Goal: Find specific page/section: Find specific page/section

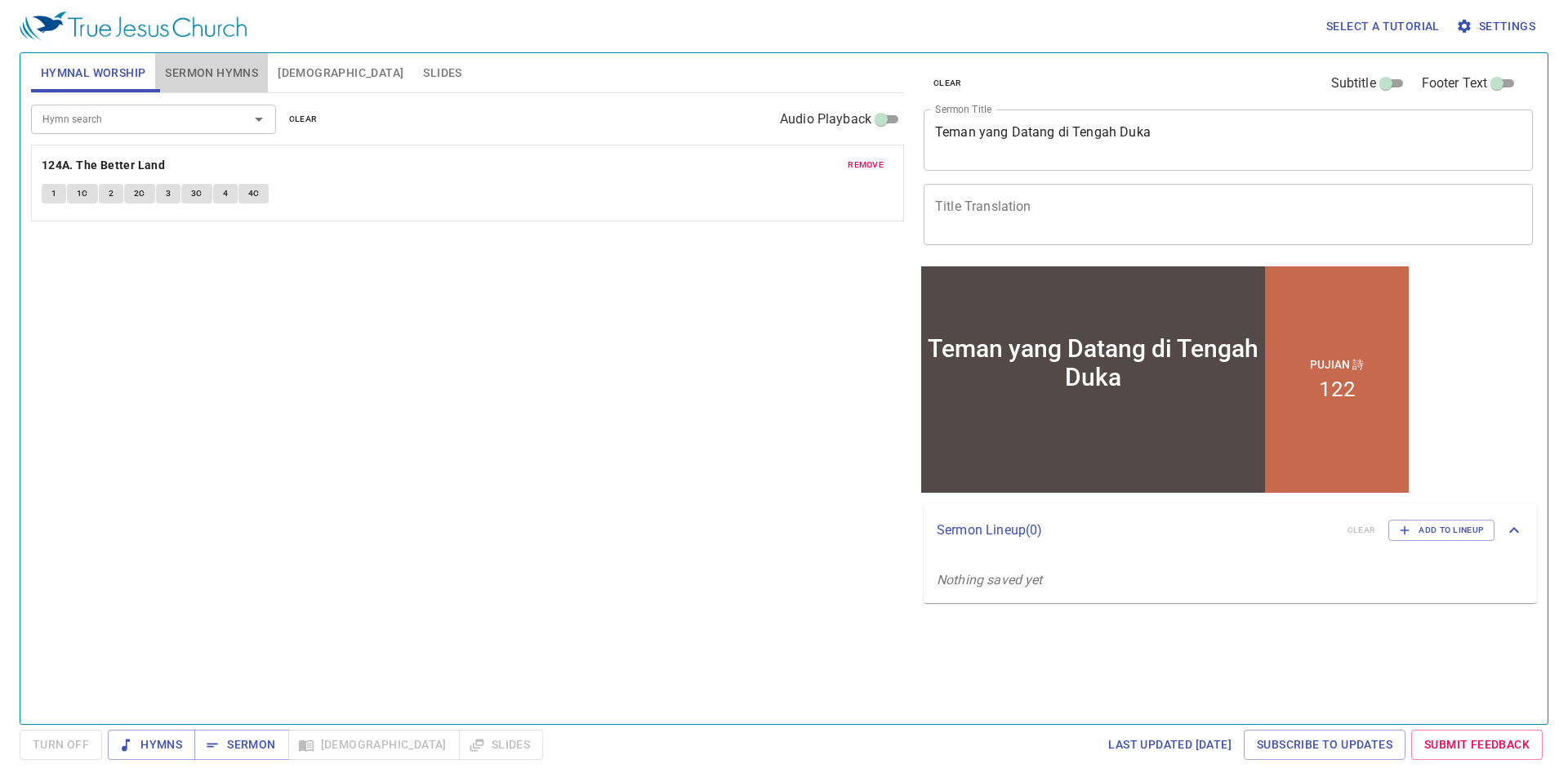
click at [211, 76] on span "Sermon Hymns" at bounding box center [211, 73] width 93 height 21
click at [182, 121] on input "Hymn search" at bounding box center [130, 118] width 187 height 19
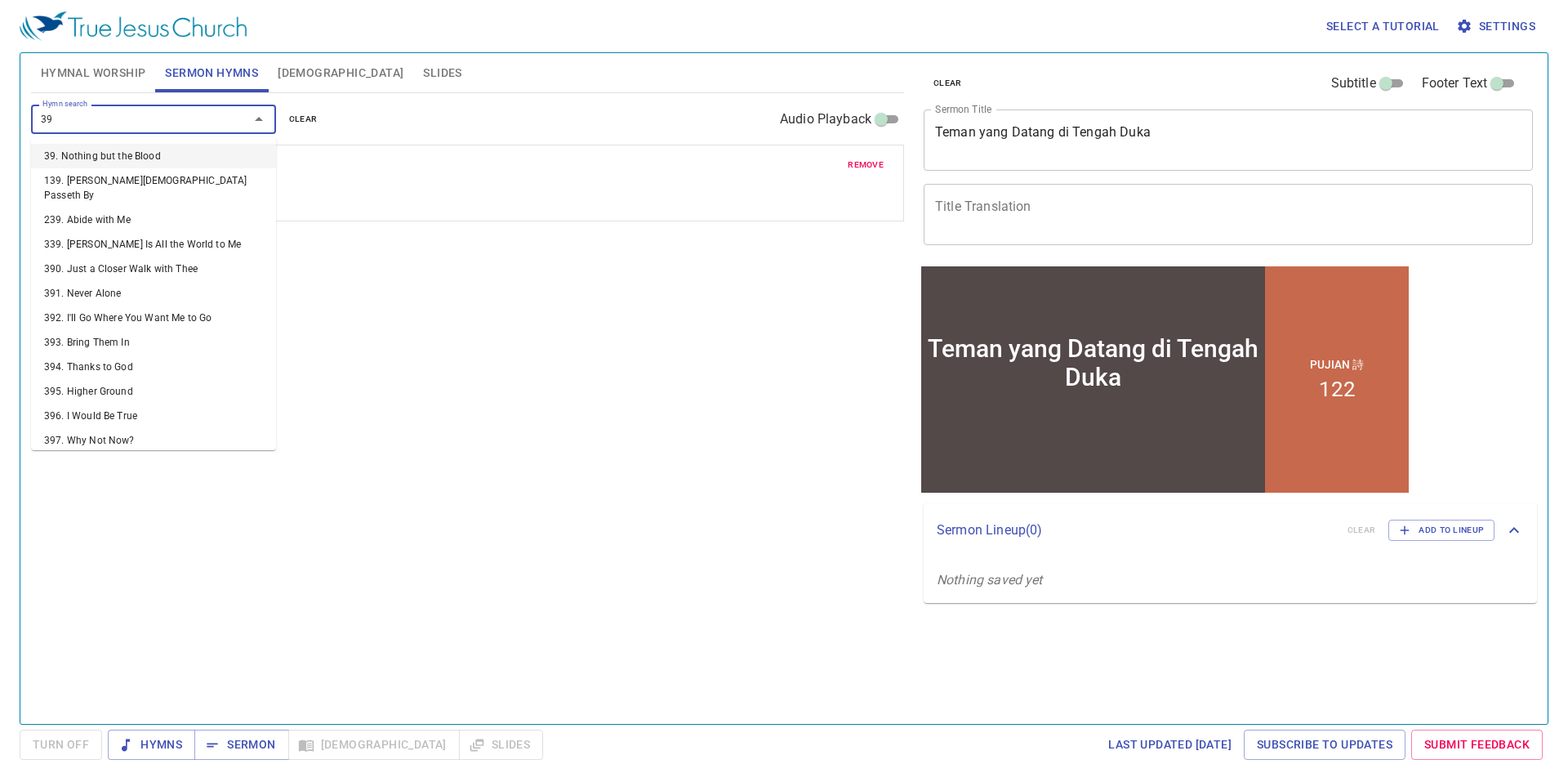
type input "394"
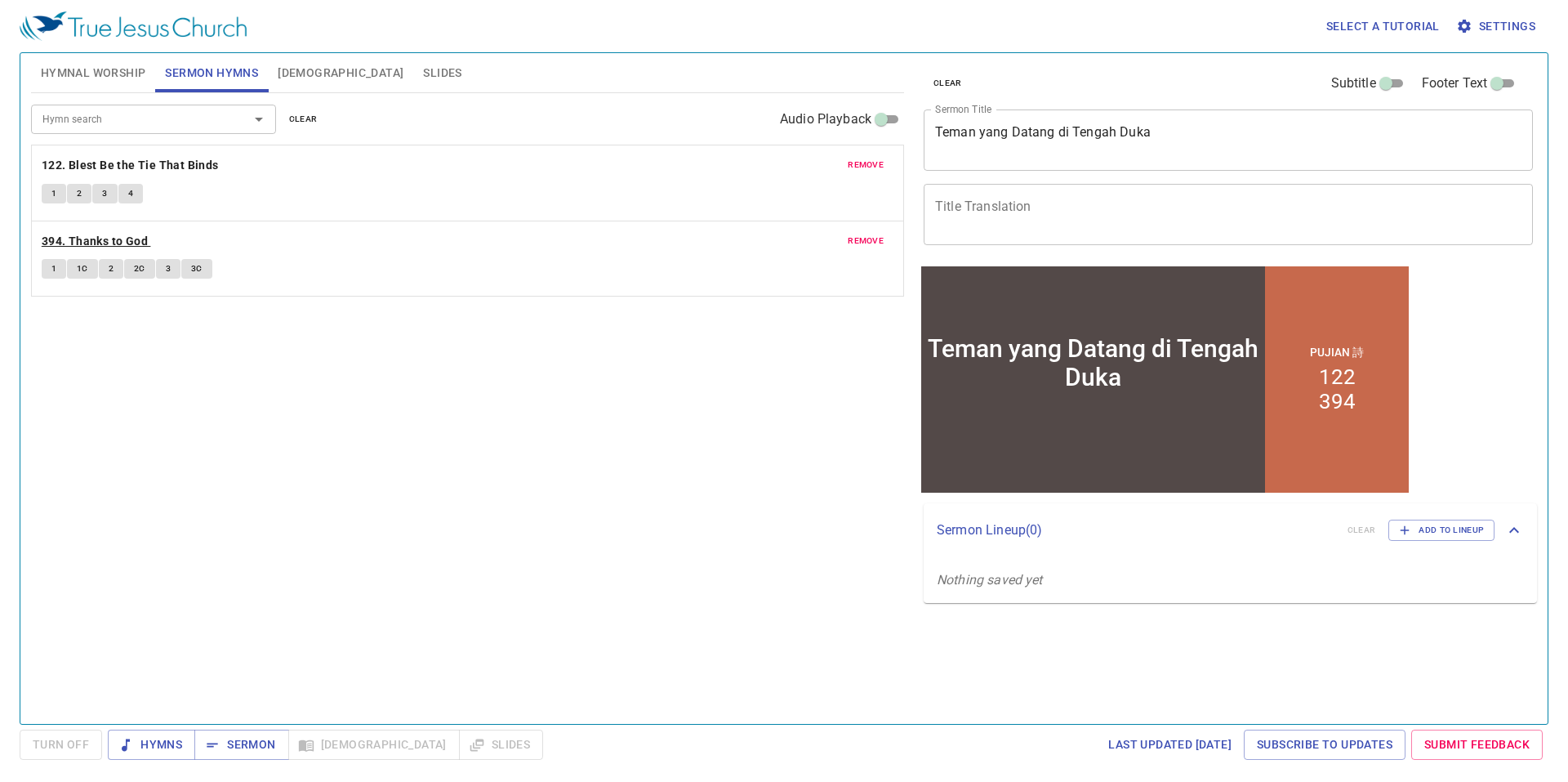
click at [119, 242] on b "394. Thanks to God" at bounding box center [95, 241] width 106 height 21
click at [53, 265] on span "1" at bounding box center [54, 269] width 5 height 15
click at [1502, 30] on span "Settings" at bounding box center [1497, 26] width 76 height 21
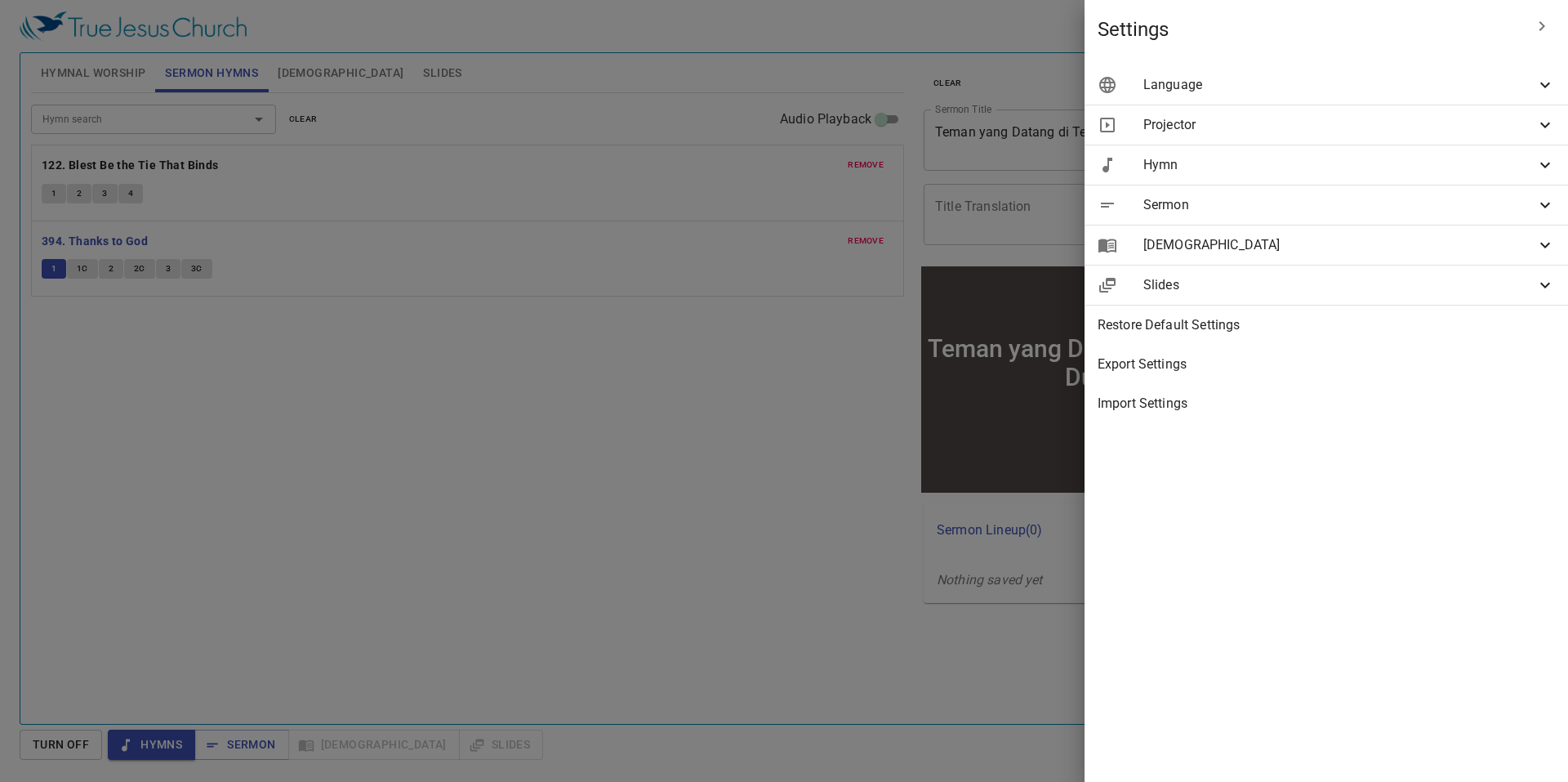
drag, startPoint x: 1387, startPoint y: 104, endPoint x: 1384, endPoint y: 95, distance: 9.5
click at [1384, 95] on ul "Language Projected Languages Bilingual Primary Bahasa Indonesia id Secondary 繁體…" at bounding box center [1326, 244] width 483 height 371
click at [1384, 95] on div "Language" at bounding box center [1326, 86] width 483 height 39
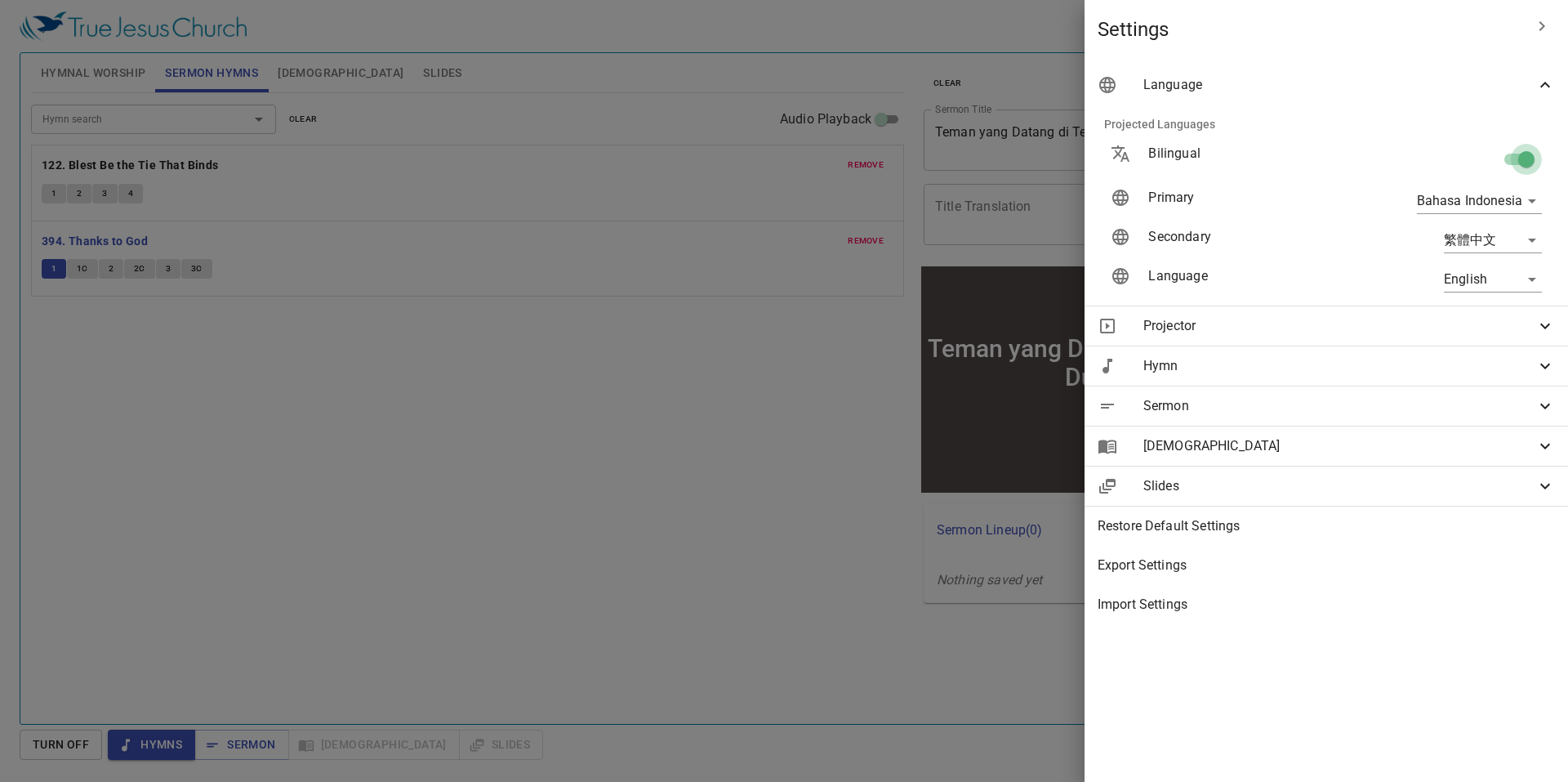
click at [1524, 150] on input "checkbox" at bounding box center [1526, 163] width 93 height 31
checkbox input "false"
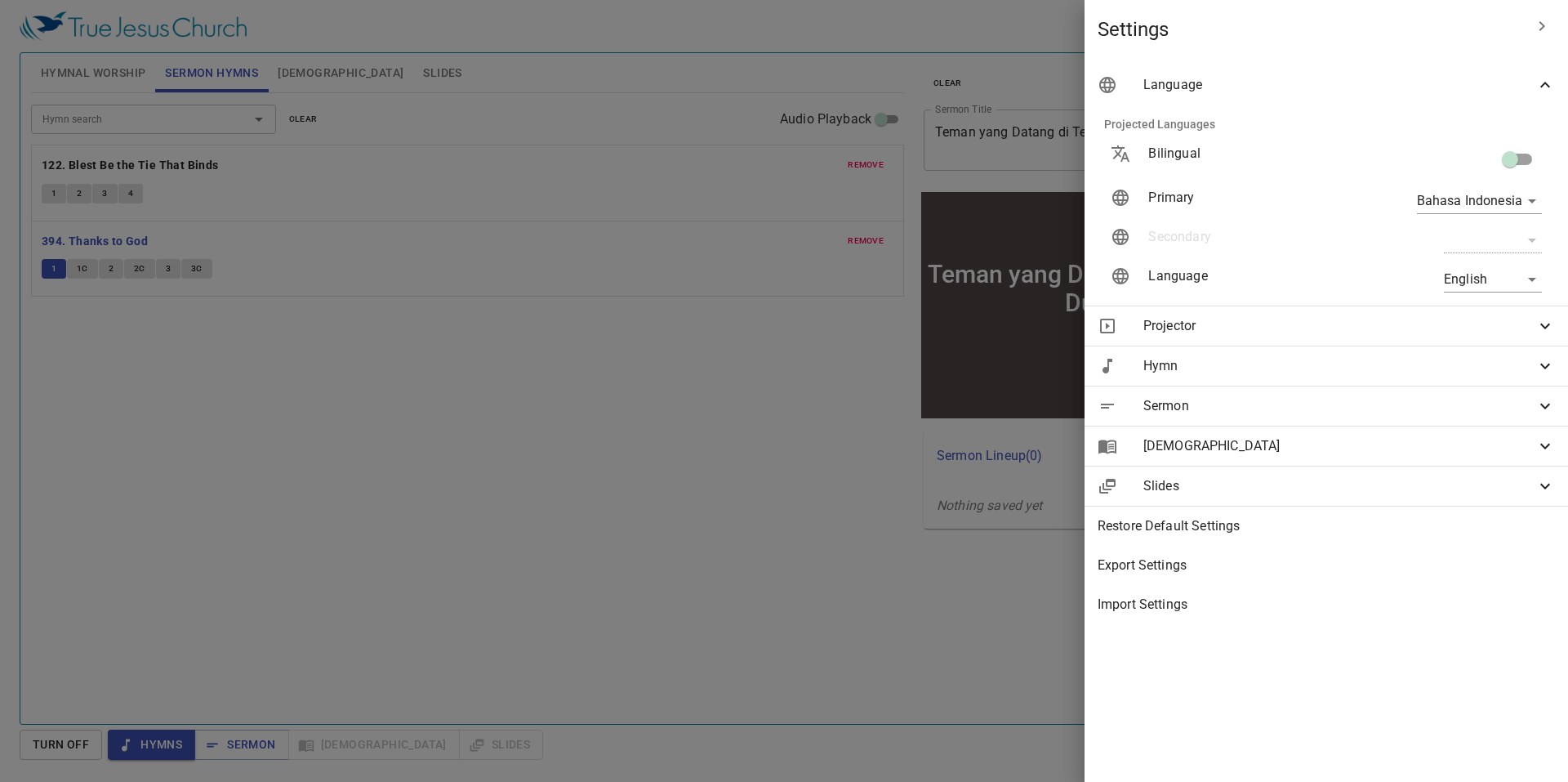
click at [676, 215] on div at bounding box center [784, 391] width 1568 height 782
